Goal: Task Accomplishment & Management: Manage account settings

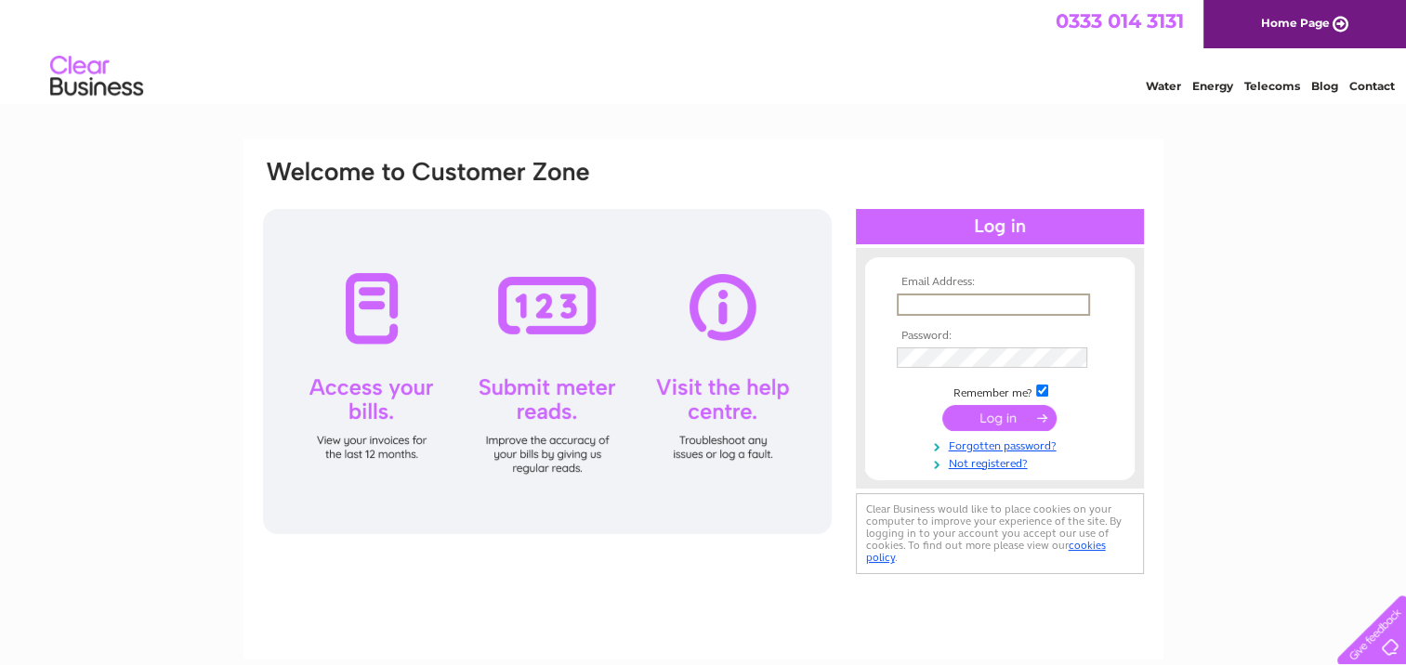
click at [922, 301] on input "text" at bounding box center [993, 305] width 193 height 22
type input "[EMAIL_ADDRESS][DOMAIN_NAME]"
click at [942, 404] on input "submit" at bounding box center [999, 417] width 114 height 26
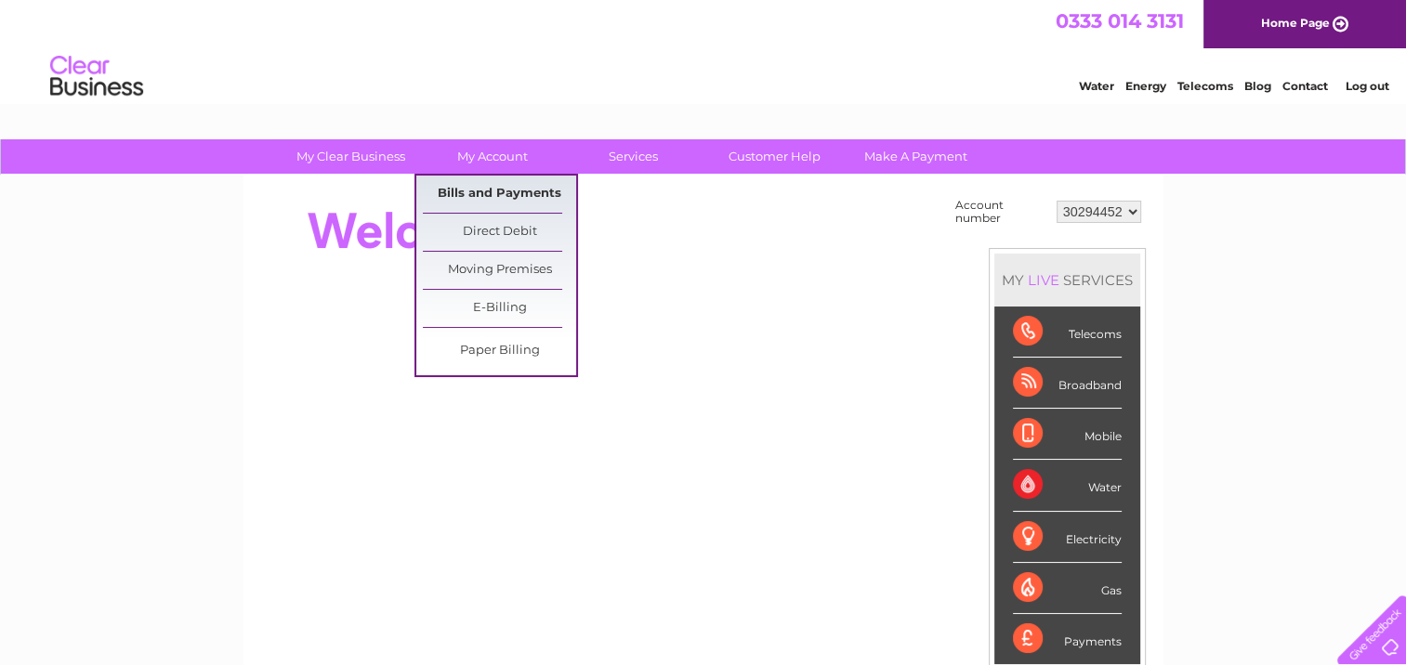
click at [504, 192] on link "Bills and Payments" at bounding box center [499, 194] width 153 height 37
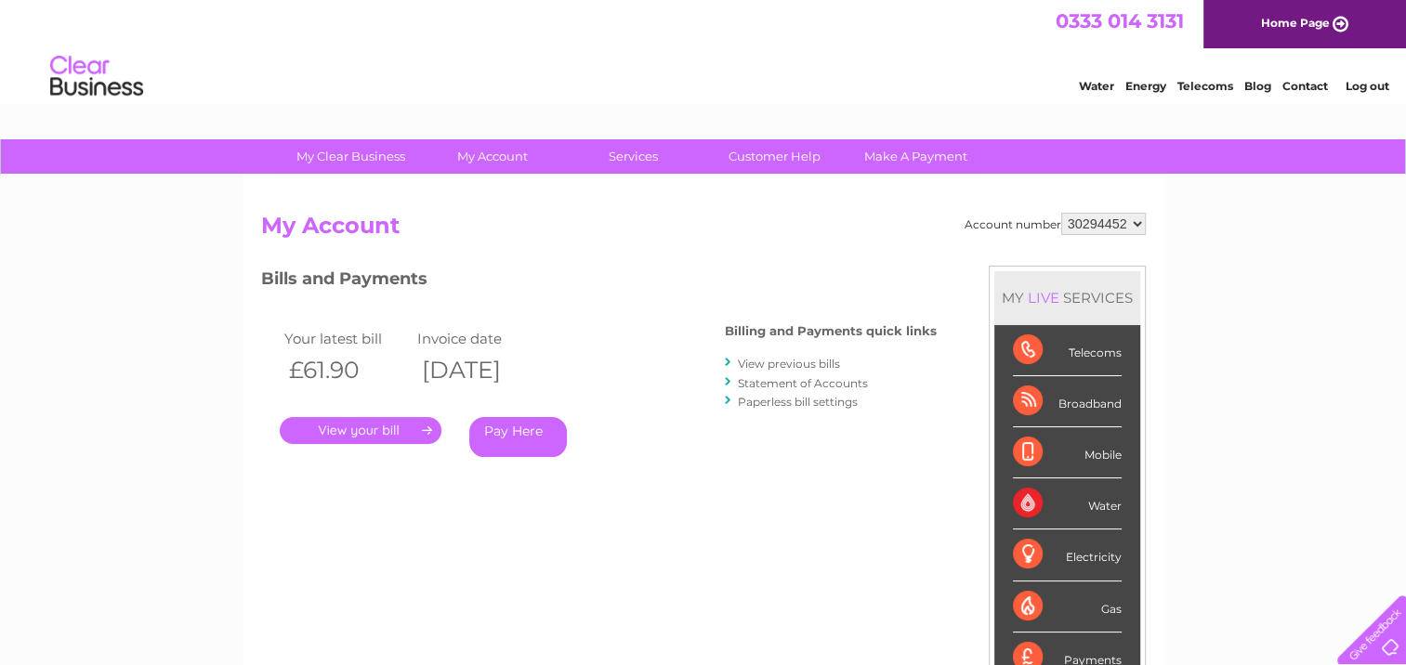
click at [416, 431] on link "." at bounding box center [361, 430] width 162 height 27
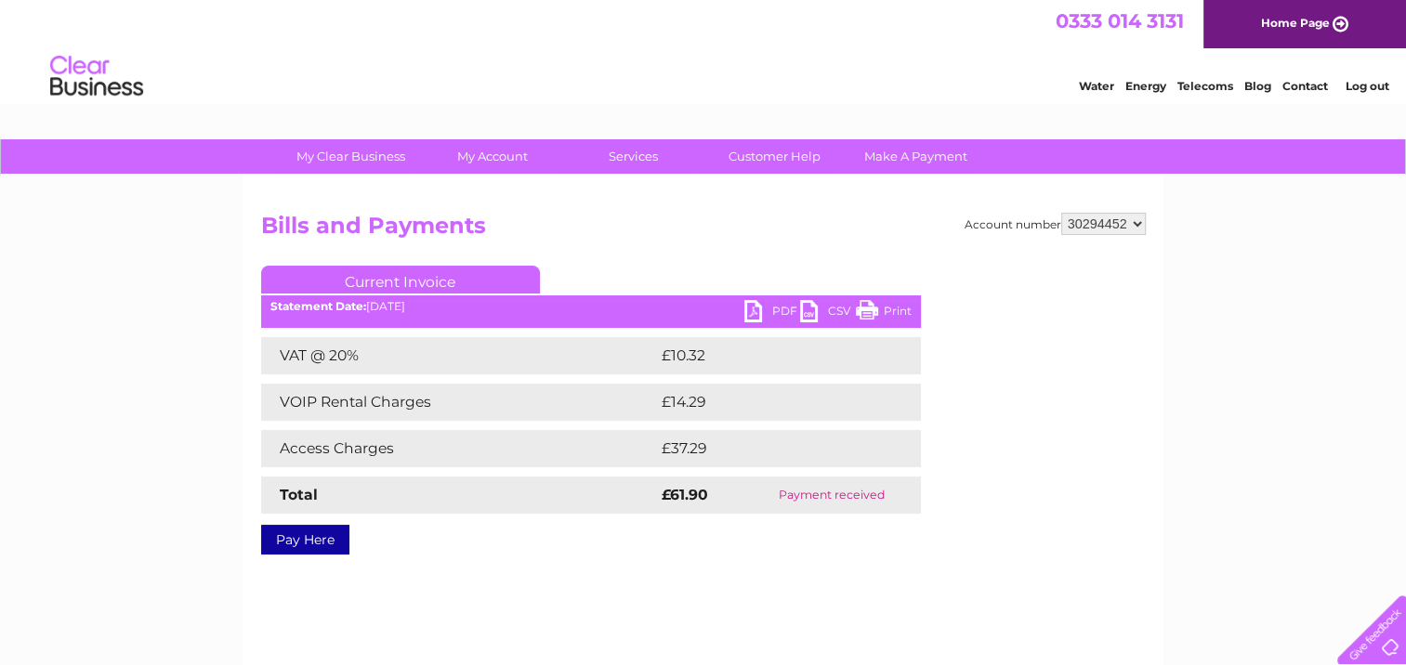
click at [780, 312] on link "PDF" at bounding box center [772, 313] width 56 height 27
